Goal: Task Accomplishment & Management: Manage account settings

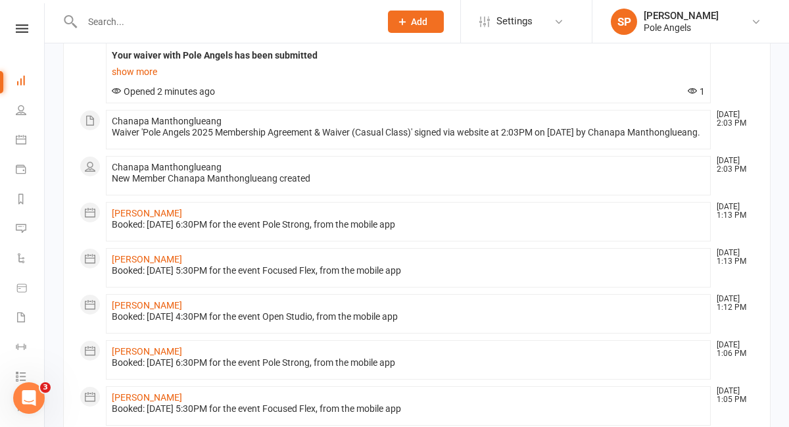
scroll to position [157, 0]
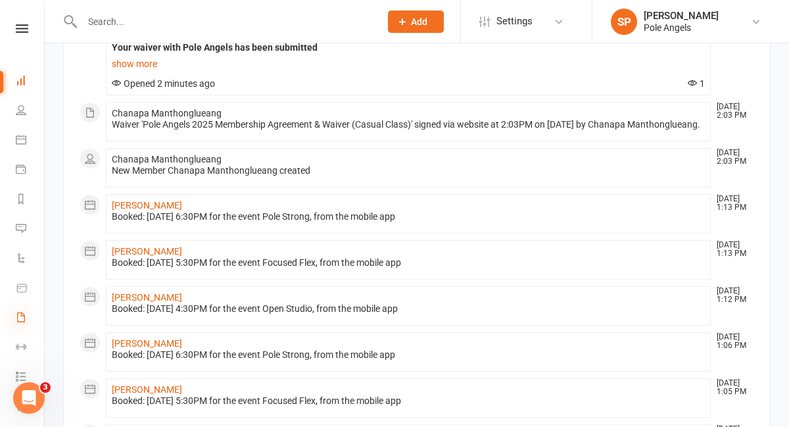
click at [21, 318] on icon at bounding box center [21, 317] width 11 height 11
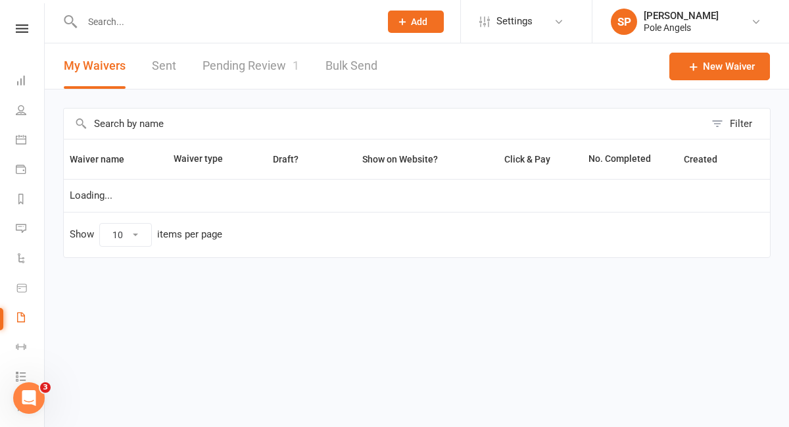
click at [247, 62] on link "Pending Review 1" at bounding box center [251, 65] width 97 height 45
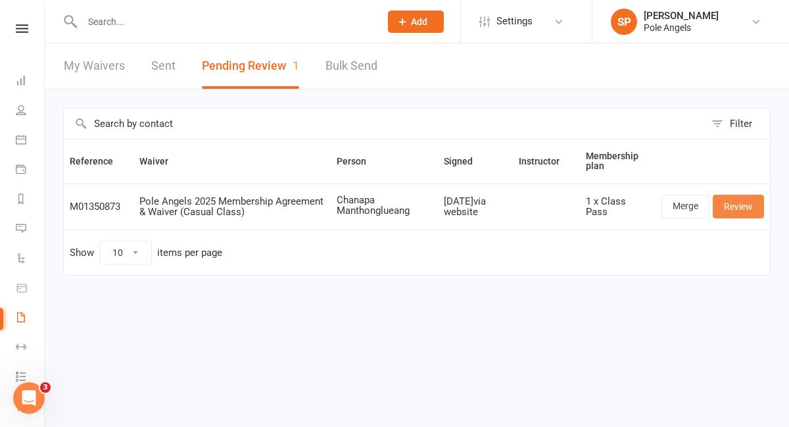
click at [736, 204] on link "Review" at bounding box center [738, 207] width 51 height 24
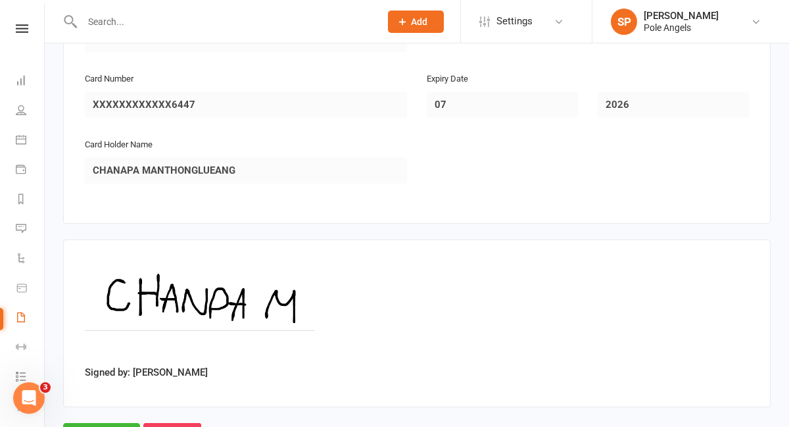
scroll to position [3083, 0]
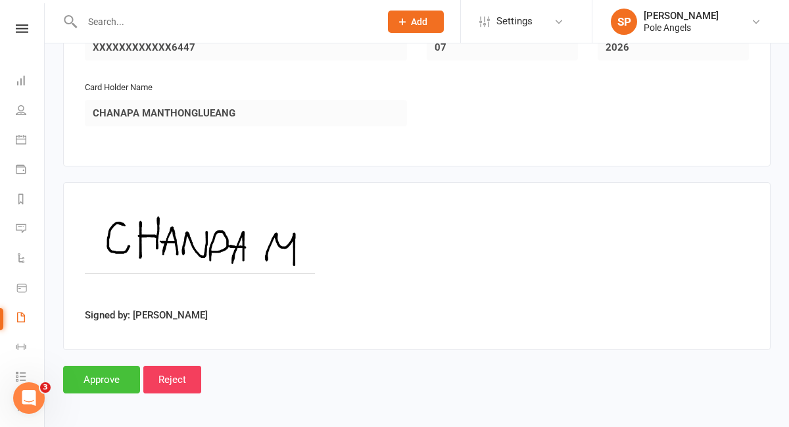
click at [95, 374] on input "Approve" at bounding box center [101, 380] width 77 height 28
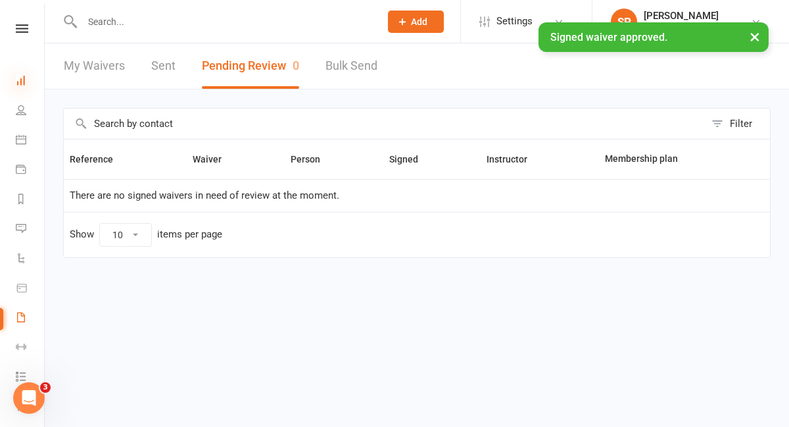
click at [24, 79] on icon at bounding box center [21, 80] width 11 height 11
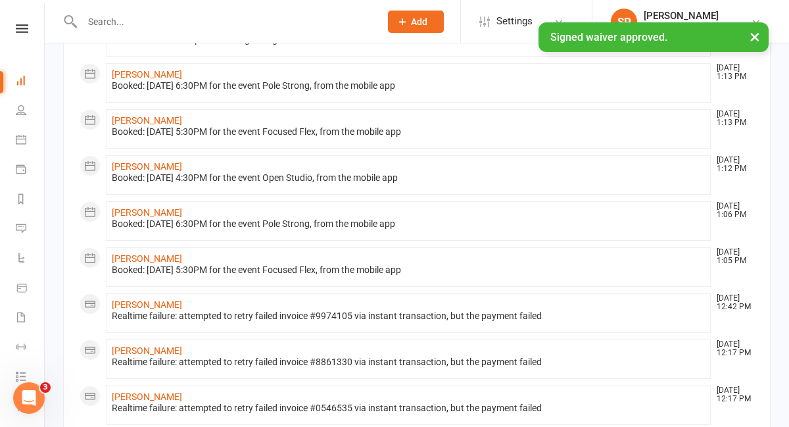
scroll to position [565, 0]
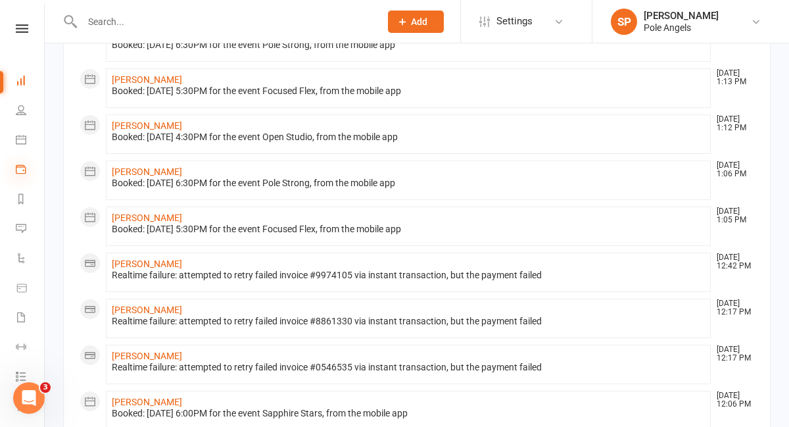
click at [20, 168] on icon at bounding box center [21, 169] width 11 height 11
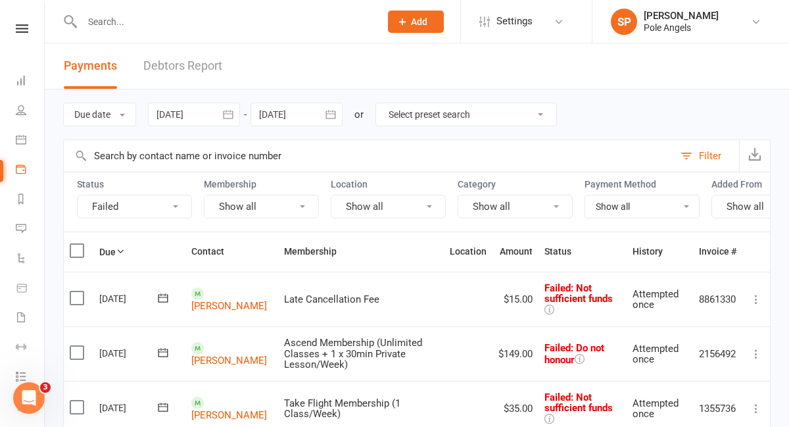
click at [755, 293] on icon at bounding box center [756, 299] width 13 height 13
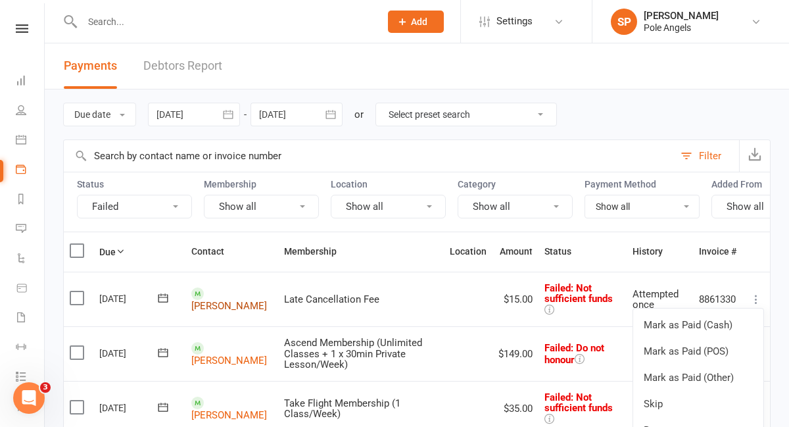
click at [204, 301] on link "[PERSON_NAME]" at bounding box center [229, 306] width 76 height 12
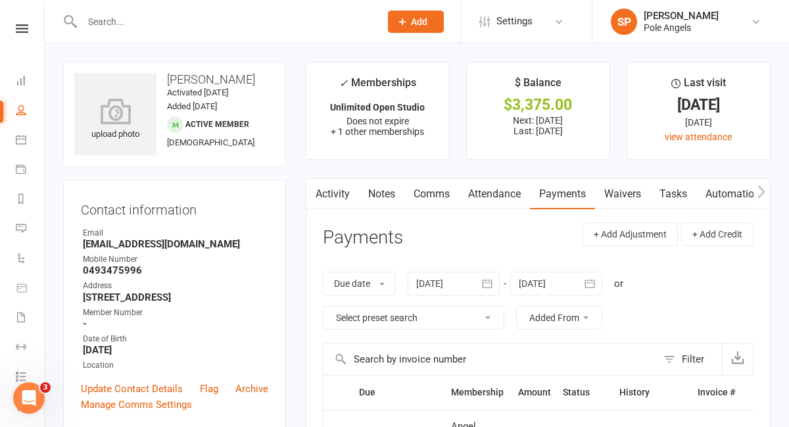
click at [335, 196] on link "Activity" at bounding box center [332, 194] width 53 height 30
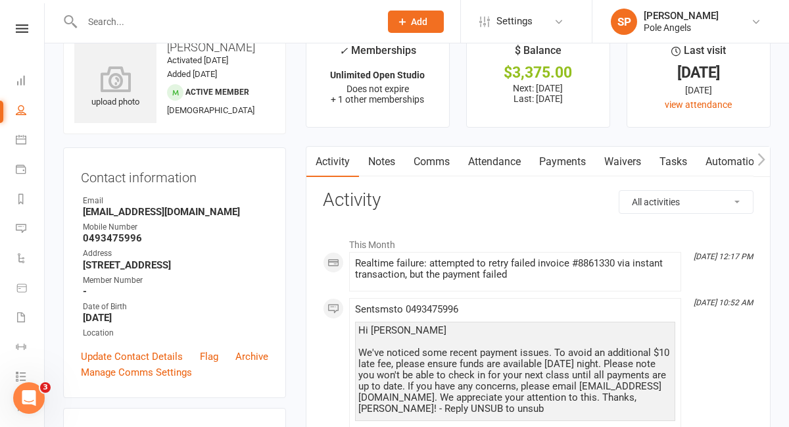
scroll to position [31, 0]
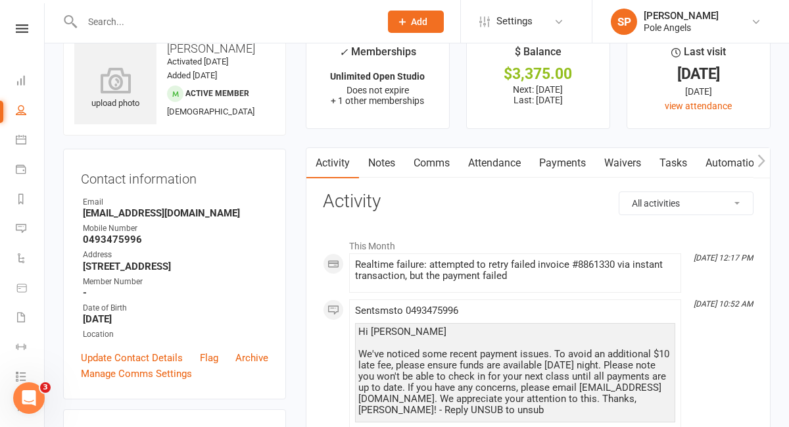
click at [561, 155] on link "Payments" at bounding box center [562, 163] width 65 height 30
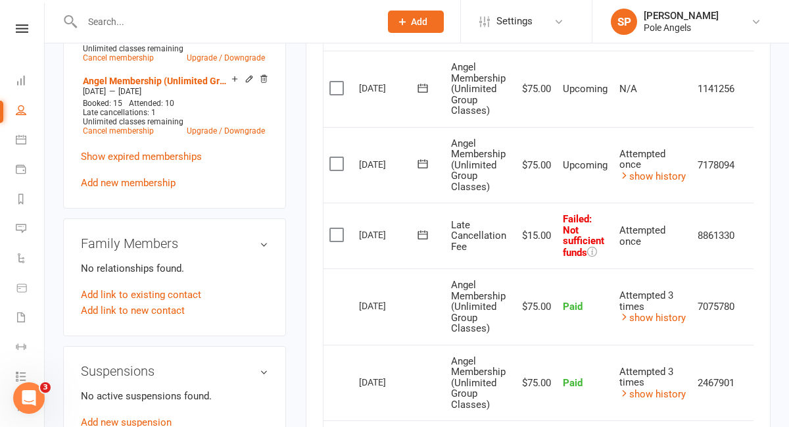
scroll to position [0, 18]
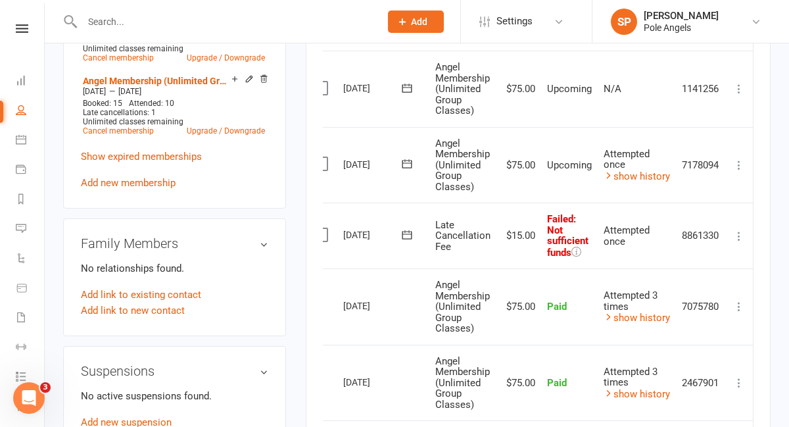
click at [738, 233] on icon at bounding box center [738, 235] width 13 height 13
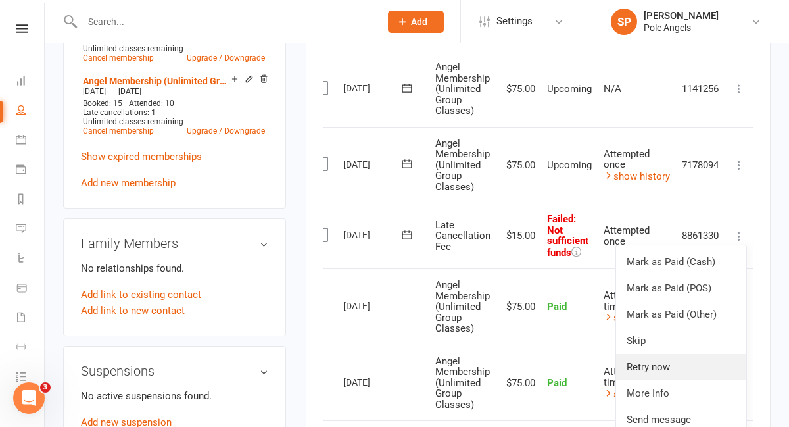
click at [659, 365] on link "Retry now" at bounding box center [681, 367] width 130 height 26
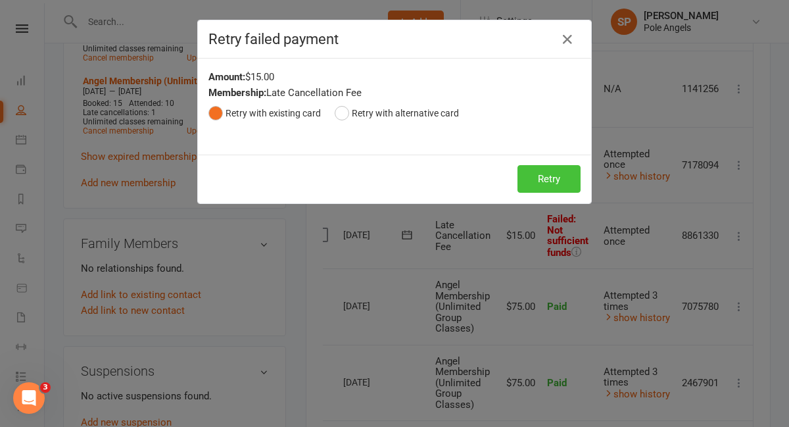
click at [536, 176] on button "Retry" at bounding box center [548, 179] width 63 height 28
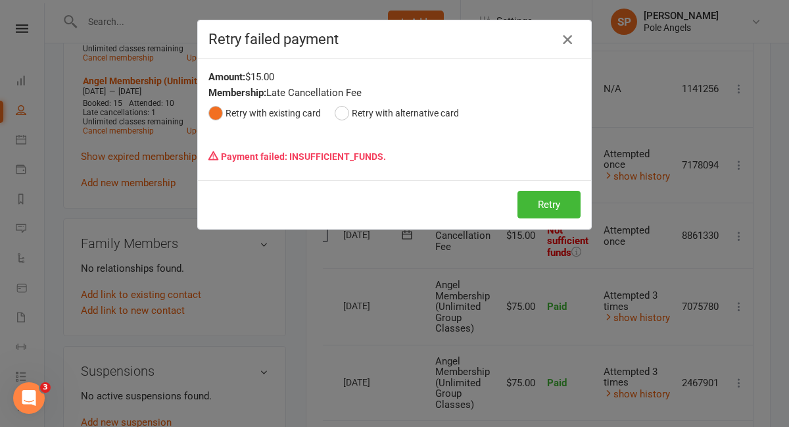
click at [569, 41] on icon "button" at bounding box center [568, 40] width 16 height 16
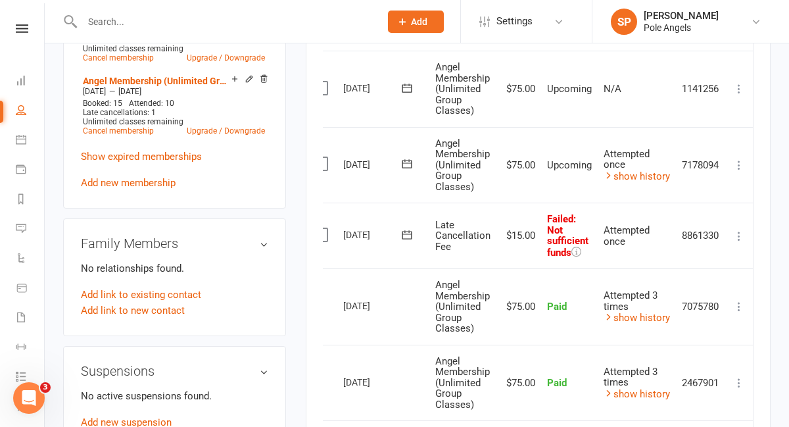
click at [110, 23] on input "text" at bounding box center [224, 21] width 293 height 18
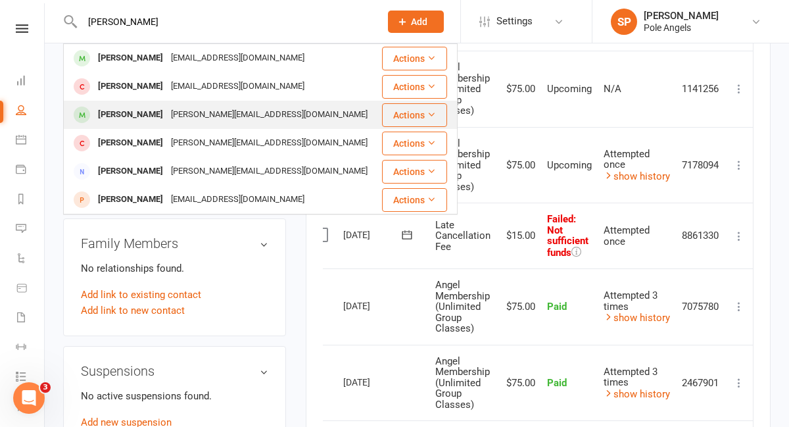
type input "[PERSON_NAME]"
click at [108, 113] on div "[PERSON_NAME]" at bounding box center [130, 114] width 73 height 19
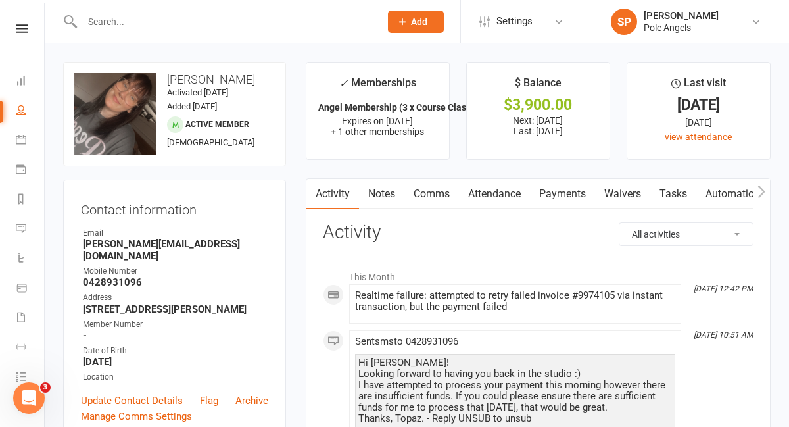
click at [556, 193] on link "Payments" at bounding box center [562, 194] width 65 height 30
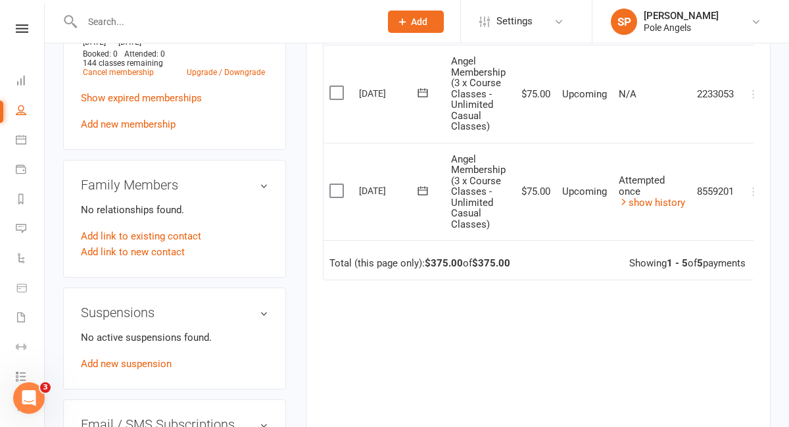
scroll to position [0, 18]
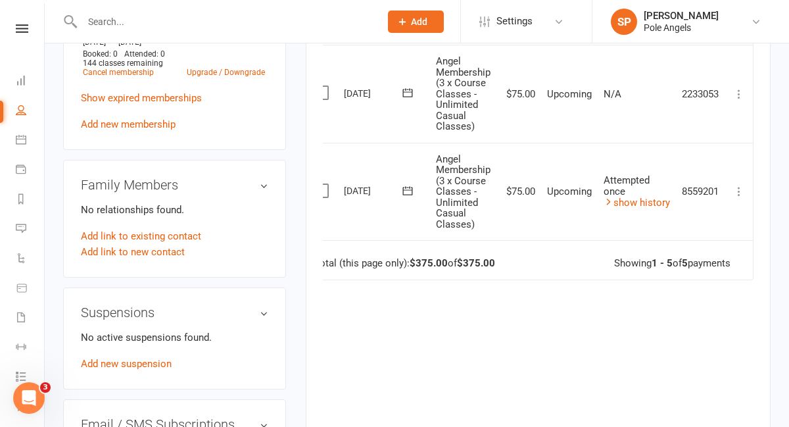
click at [741, 194] on icon at bounding box center [738, 191] width 13 height 13
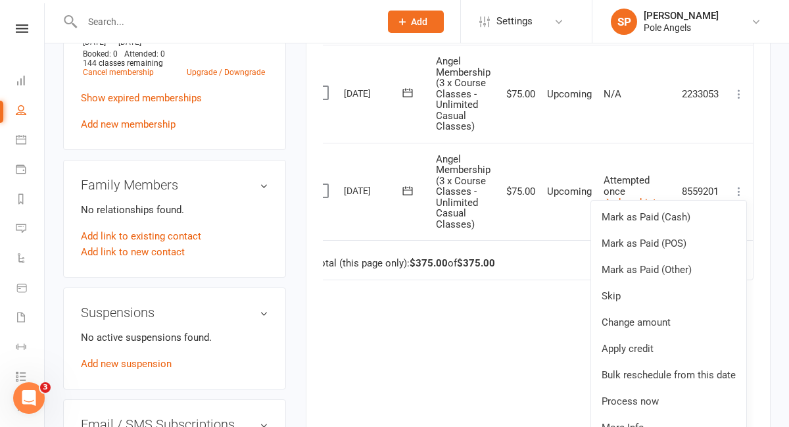
click at [512, 375] on div "Due Contact Membership Amount Status History Invoice # Select this [DATE] [PERS…" at bounding box center [538, 83] width 431 height 732
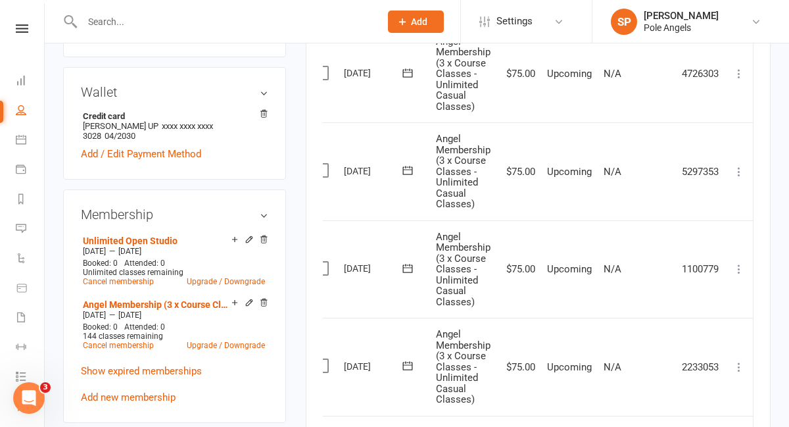
scroll to position [0, 0]
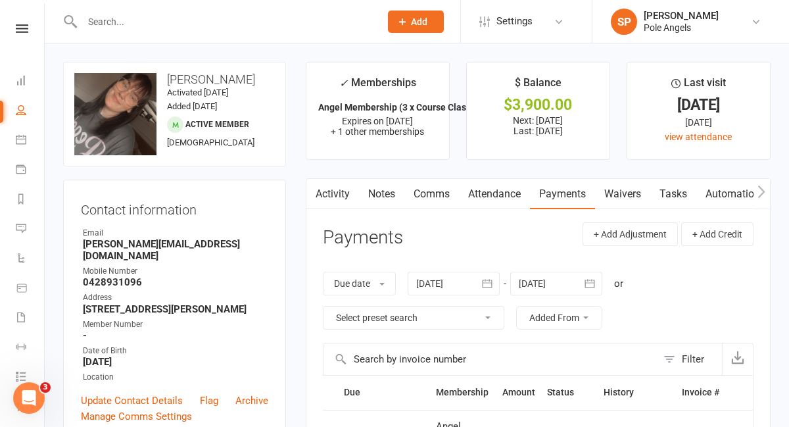
click at [487, 283] on icon "button" at bounding box center [487, 283] width 13 height 13
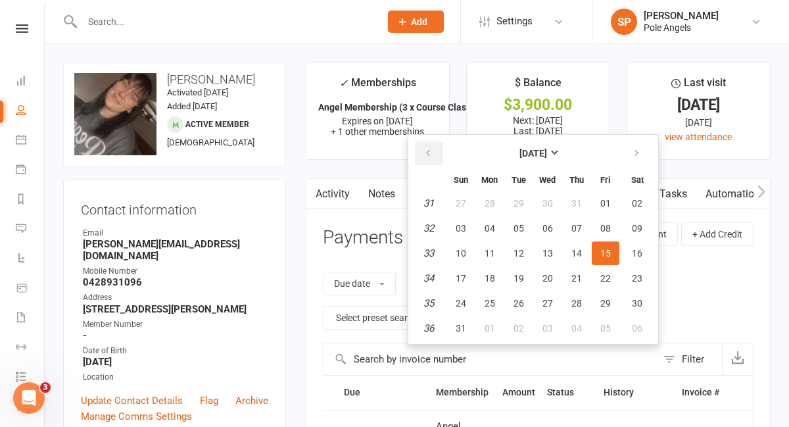
click at [435, 149] on button "button" at bounding box center [429, 153] width 28 height 24
click at [462, 221] on button "04" at bounding box center [461, 228] width 28 height 24
type input "[DATE]"
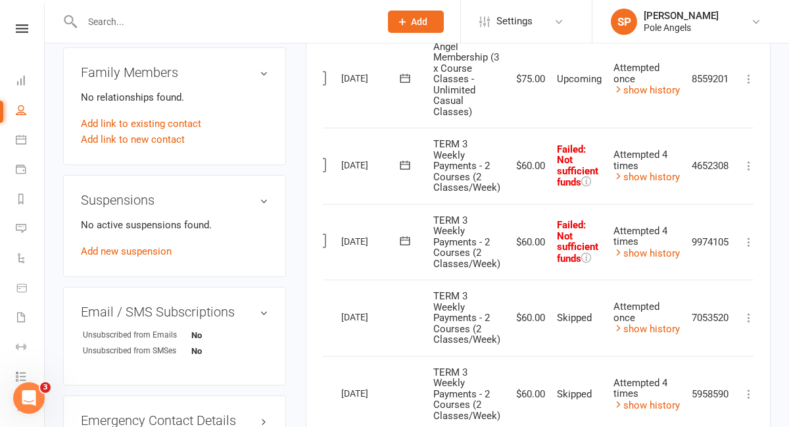
scroll to position [769, 0]
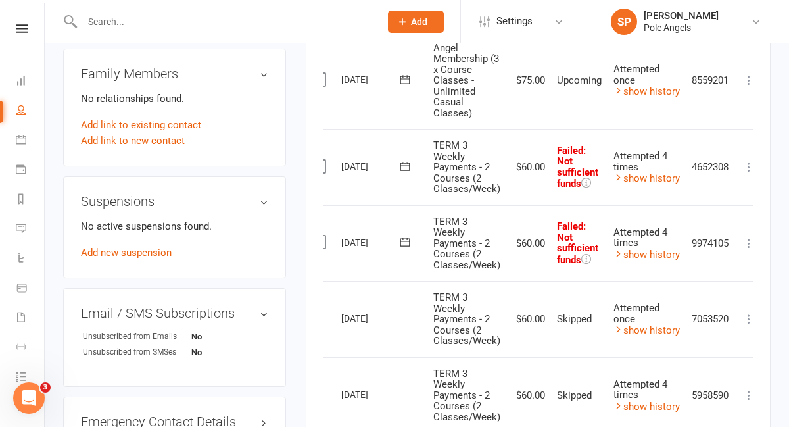
click at [748, 243] on icon at bounding box center [748, 243] width 13 height 13
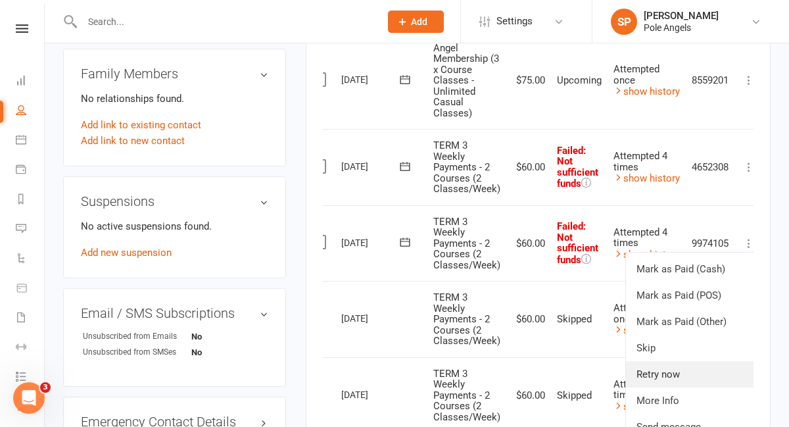
click at [665, 368] on link "Retry now" at bounding box center [691, 374] width 130 height 26
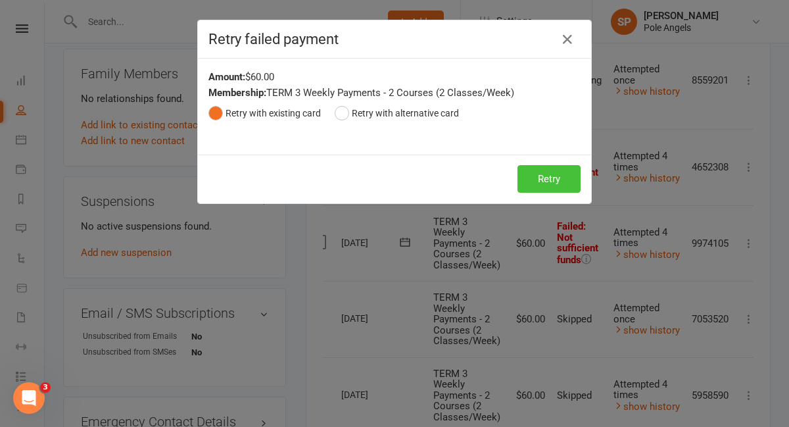
click at [546, 172] on button "Retry" at bounding box center [548, 179] width 63 height 28
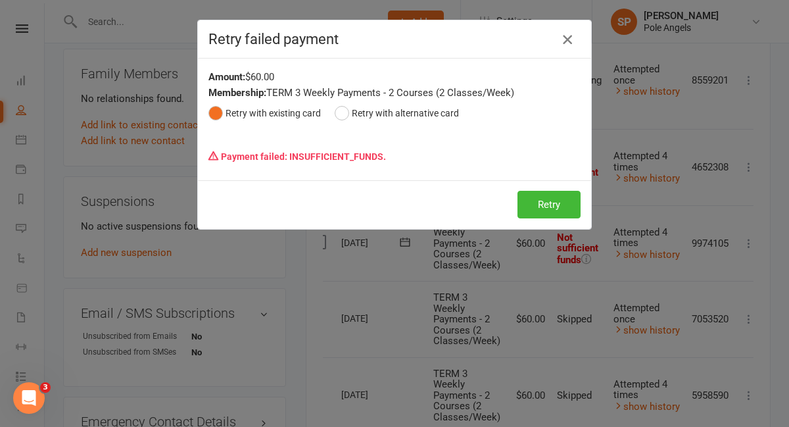
click at [567, 39] on icon "button" at bounding box center [568, 40] width 16 height 16
